Goal: Communication & Community: Answer question/provide support

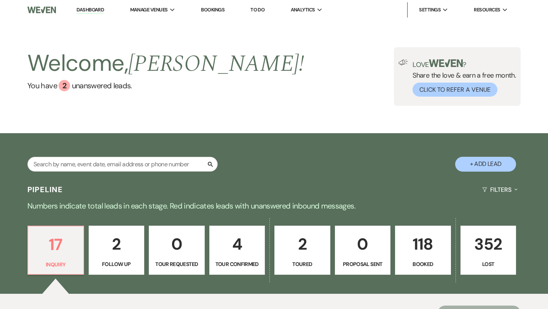
click at [410, 269] on link "118 Booked" at bounding box center [423, 251] width 56 height 50
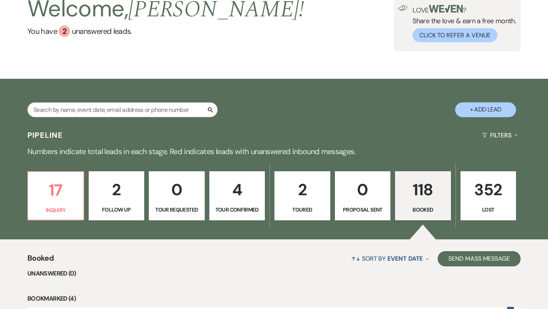
scroll to position [63, 0]
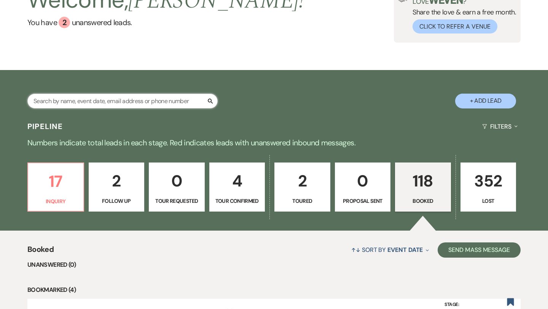
click at [163, 99] on input "text" at bounding box center [122, 101] width 190 height 15
type input "[PERSON_NAME]"
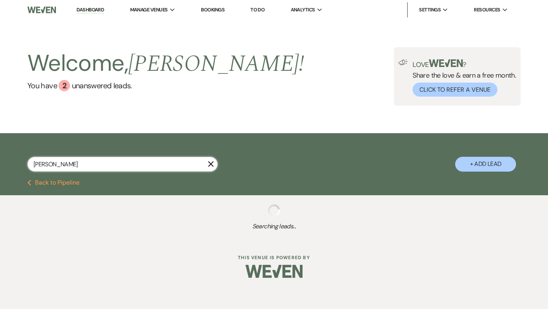
select select "8"
select select "5"
select select "8"
select select "5"
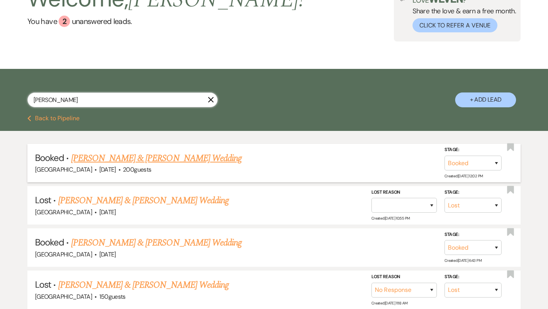
scroll to position [67, 0]
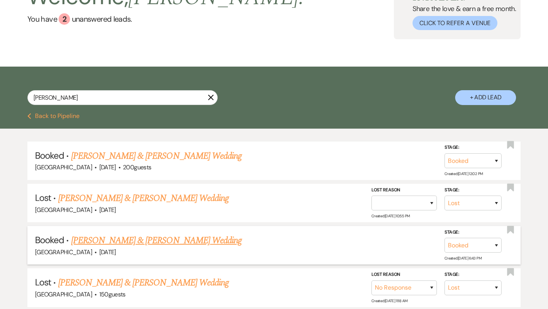
click at [152, 235] on link "[PERSON_NAME] & [PERSON_NAME] Wedding" at bounding box center [156, 241] width 171 height 14
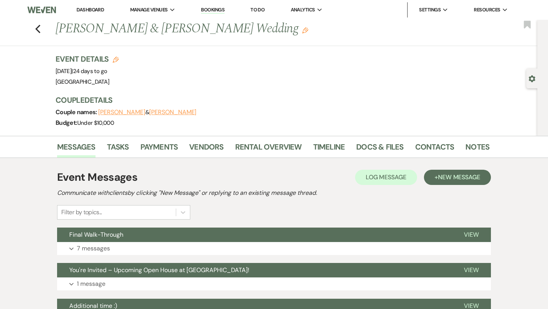
drag, startPoint x: 275, startPoint y: 30, endPoint x: 50, endPoint y: 32, distance: 224.3
click at [50, 32] on div "Previous [PERSON_NAME] & [PERSON_NAME] Wedding Edit Bookmark" at bounding box center [266, 33] width 541 height 26
copy h1 "[PERSON_NAME] & [PERSON_NAME] Wedding"
click at [347, 71] on div "Event Details Edit Event Date: [DATE] | 24 days to go Venue: [GEOGRAPHIC_DATA] …" at bounding box center [269, 71] width 426 height 34
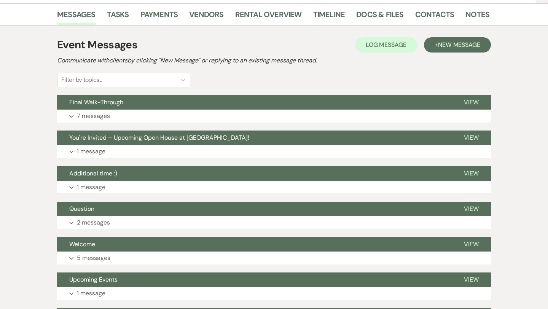
scroll to position [166, 0]
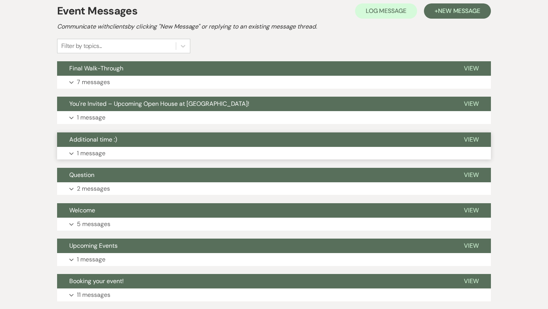
click at [206, 143] on button "Additional time :)" at bounding box center [254, 140] width 395 height 14
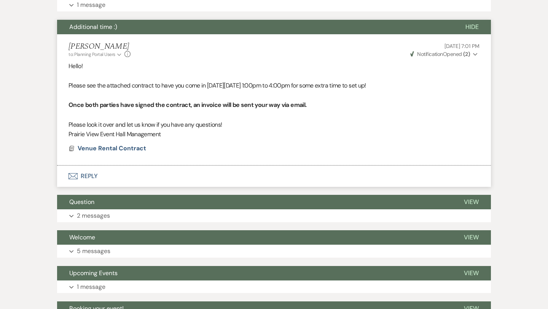
scroll to position [291, 0]
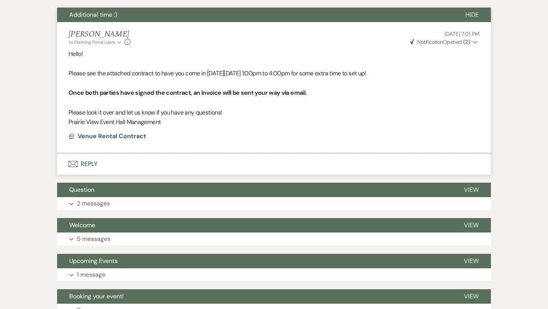
click at [205, 186] on button "Question" at bounding box center [254, 190] width 395 height 14
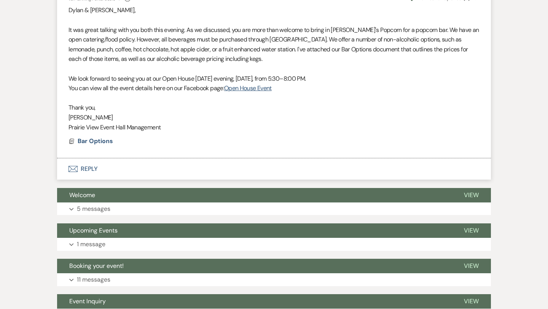
scroll to position [589, 0]
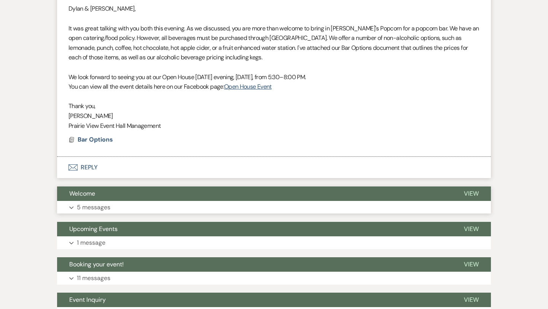
click at [247, 213] on button "Expand 5 messages" at bounding box center [274, 207] width 434 height 13
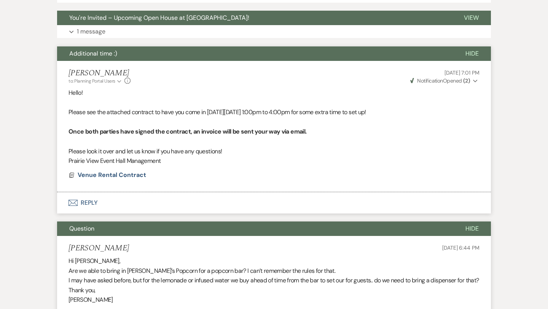
scroll to position [0, 0]
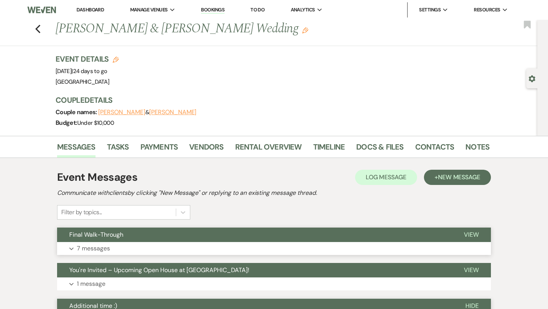
click at [165, 241] on button "Final Walk-Through" at bounding box center [254, 235] width 395 height 14
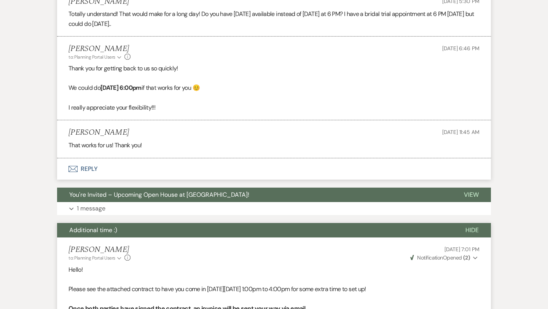
scroll to position [815, 0]
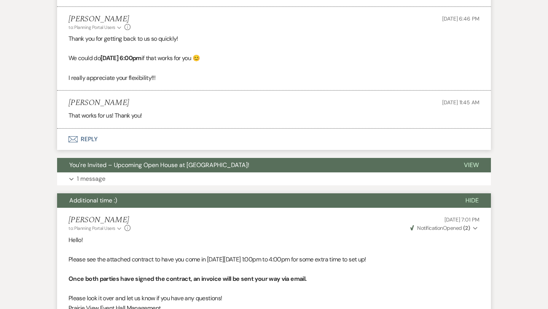
click at [177, 150] on button "Envelope Reply" at bounding box center [274, 139] width 434 height 21
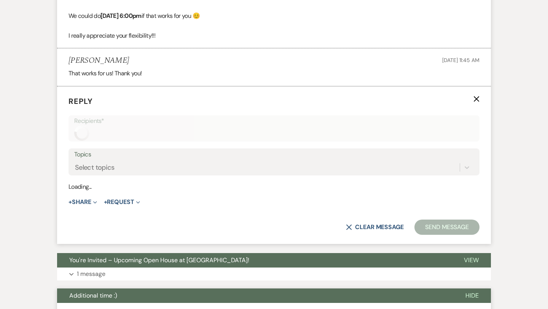
scroll to position [878, 0]
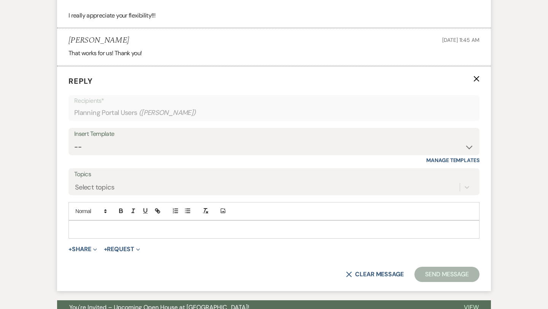
click at [171, 234] on p at bounding box center [274, 229] width 399 height 8
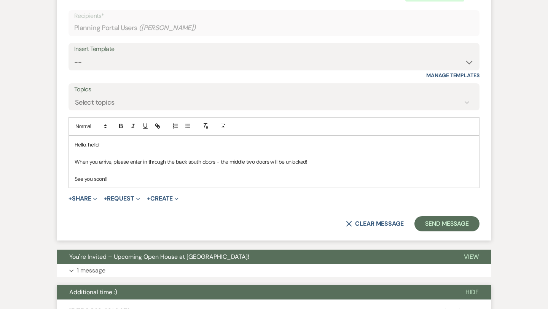
scroll to position [969, 0]
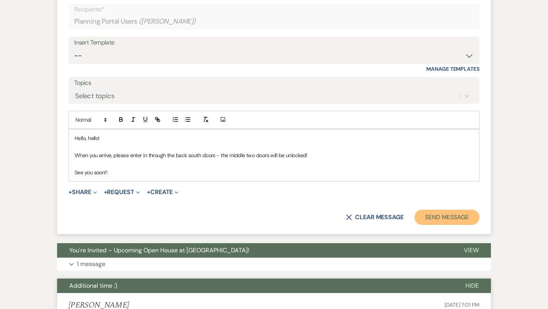
click at [440, 225] on button "Send Message" at bounding box center [447, 217] width 65 height 15
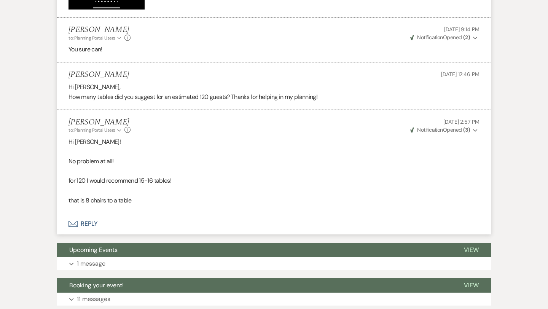
scroll to position [2100, 0]
